Goal: Information Seeking & Learning: Learn about a topic

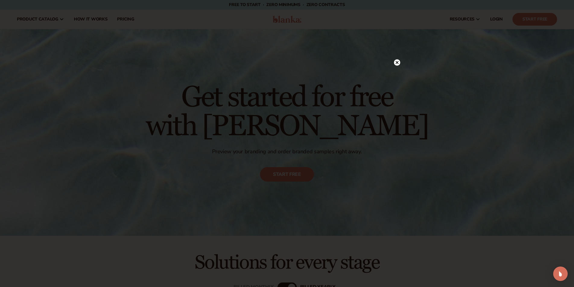
click at [397, 63] on icon at bounding box center [396, 62] width 3 height 3
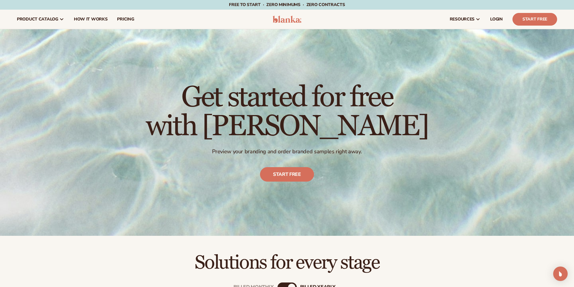
click at [288, 19] on img at bounding box center [287, 19] width 29 height 7
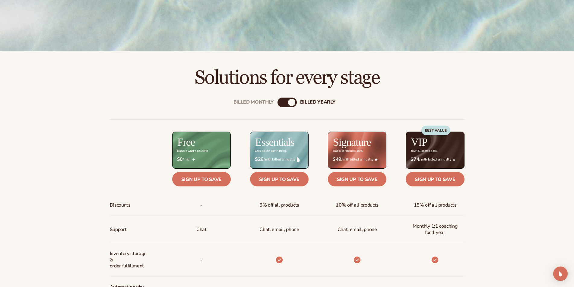
scroll to position [211, 0]
